Goal: Find specific page/section: Find specific page/section

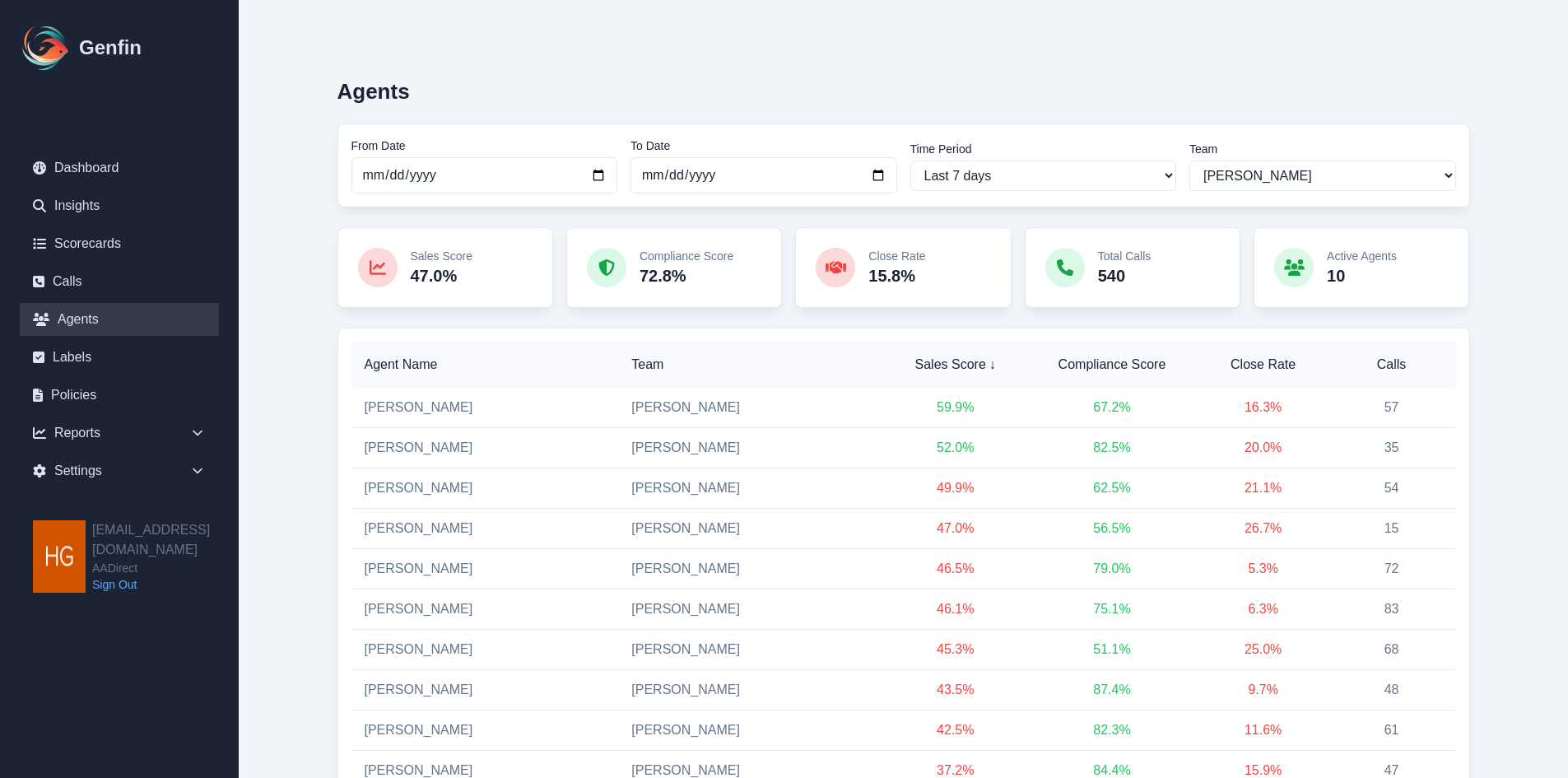
select select "2"
click at [1278, 176] on select "All Teams [PERSON_NAME] Support" at bounding box center [1323, 176] width 267 height 30
click at [1190, 161] on select "All Teams [PERSON_NAME] Support" at bounding box center [1323, 176] width 267 height 30
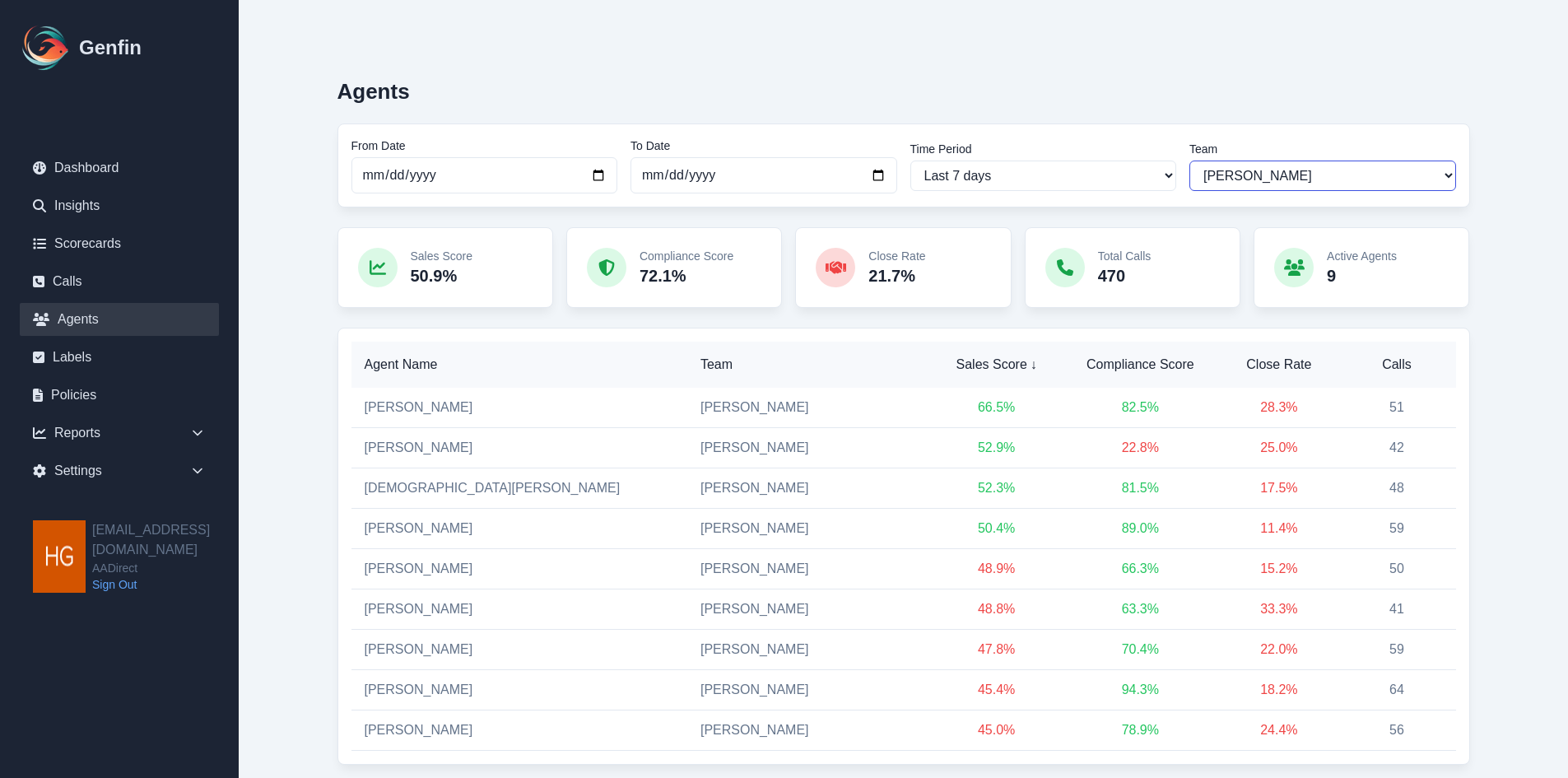
click at [1268, 173] on select "All Teams [PERSON_NAME] Support" at bounding box center [1323, 176] width 267 height 30
click at [1190, 161] on select "All Teams [PERSON_NAME] Support" at bounding box center [1323, 176] width 267 height 30
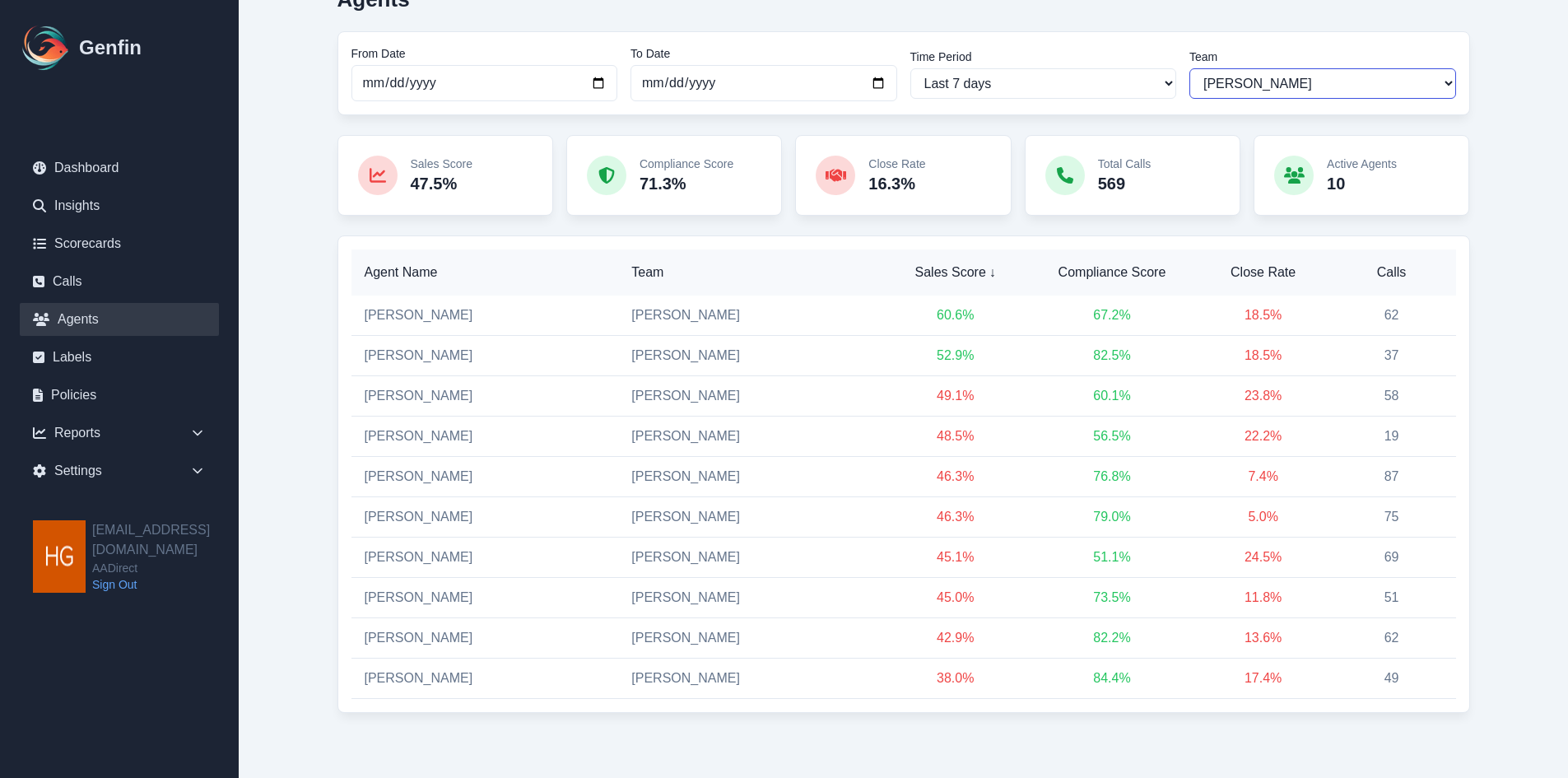
scroll to position [93, 0]
click at [1289, 85] on select "All Teams Hugo Jesse Support" at bounding box center [1323, 83] width 267 height 30
click at [1190, 68] on select "All Teams Hugo Jesse Support" at bounding box center [1323, 83] width 267 height 30
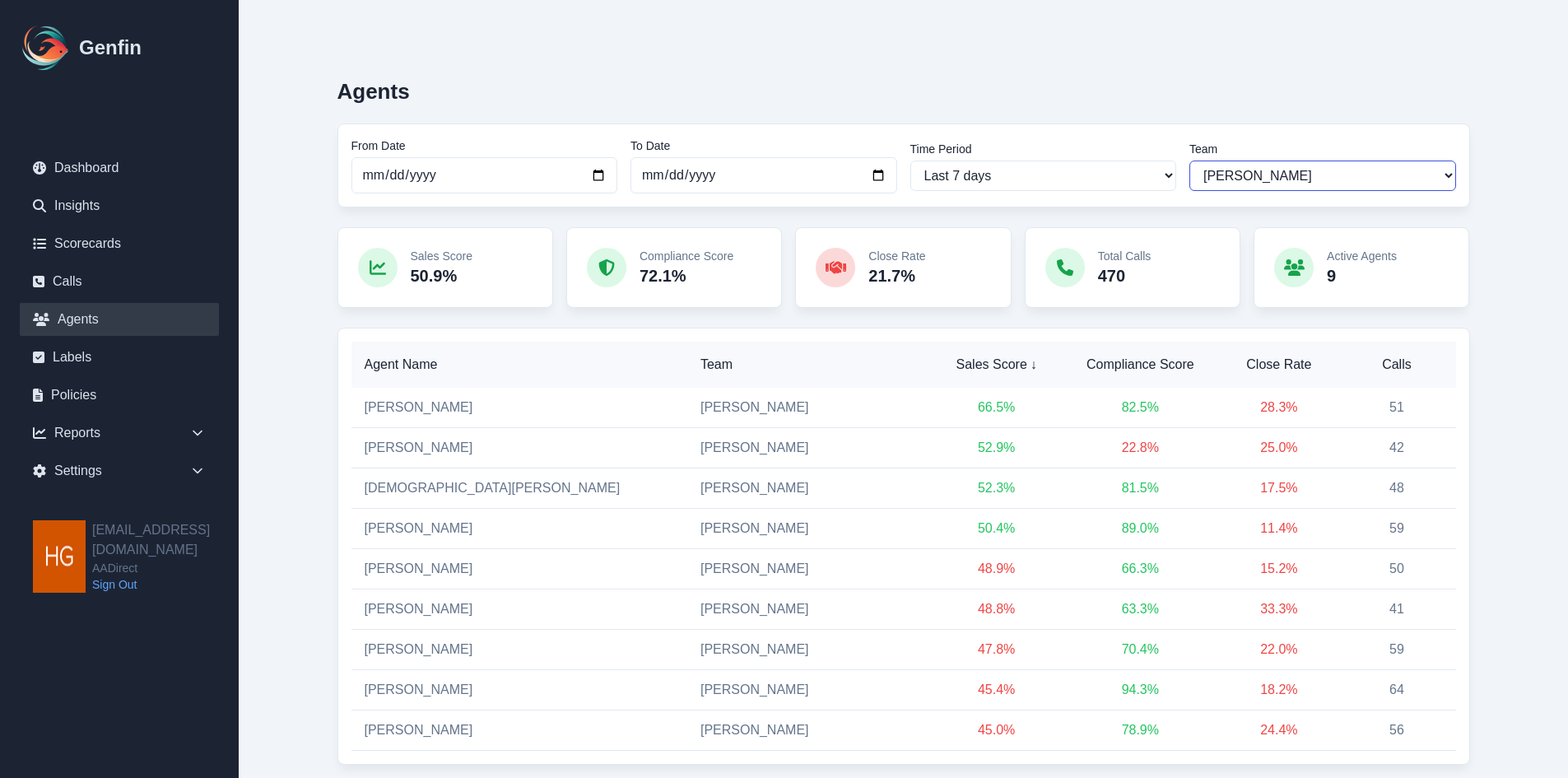
click at [1280, 170] on select "All Teams Hugo Jesse Support" at bounding box center [1323, 176] width 267 height 30
select select "2"
click at [1190, 161] on select "All Teams Hugo Jesse Support" at bounding box center [1323, 176] width 267 height 30
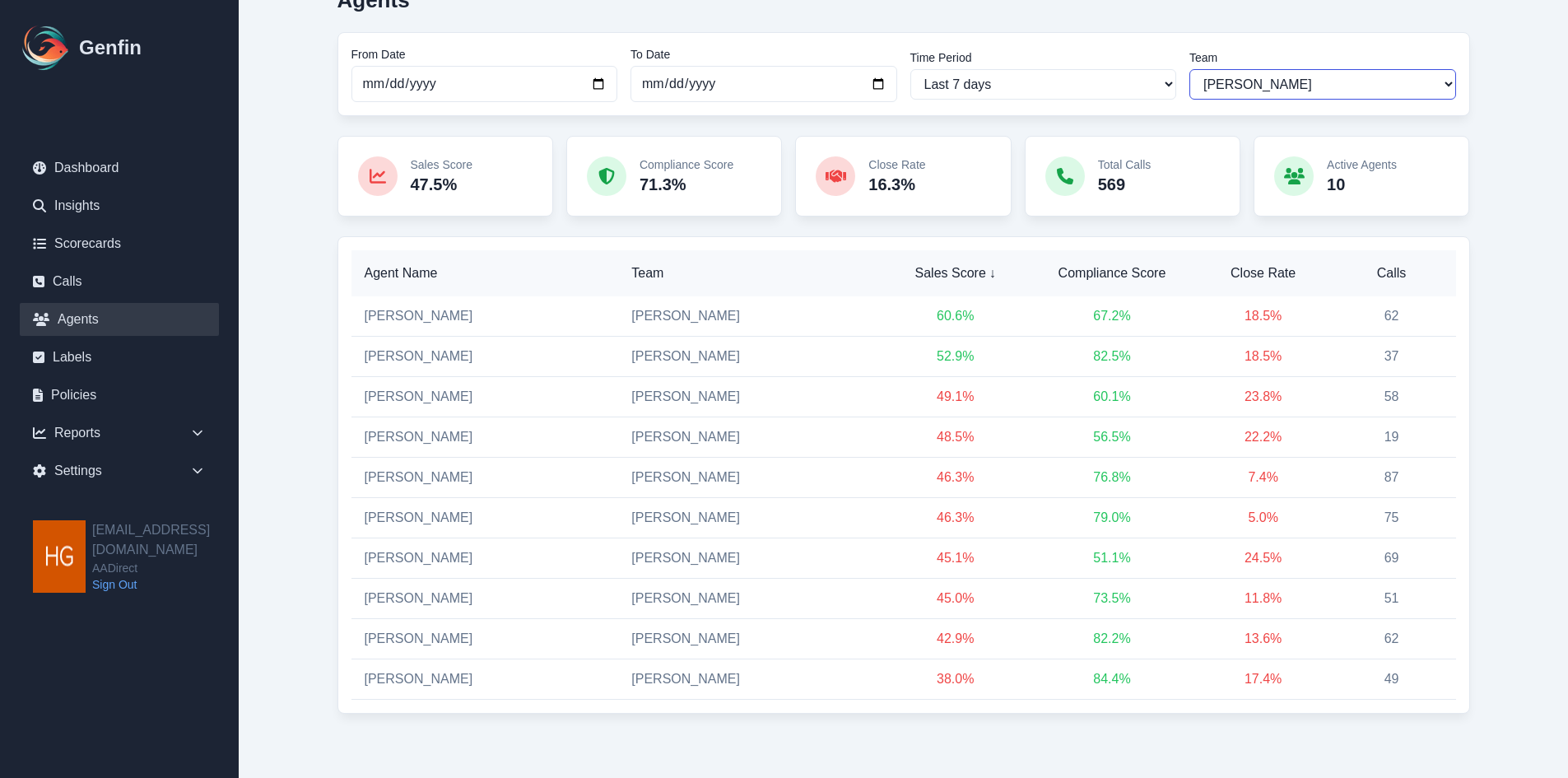
scroll to position [93, 0]
